Goal: Task Accomplishment & Management: Use online tool/utility

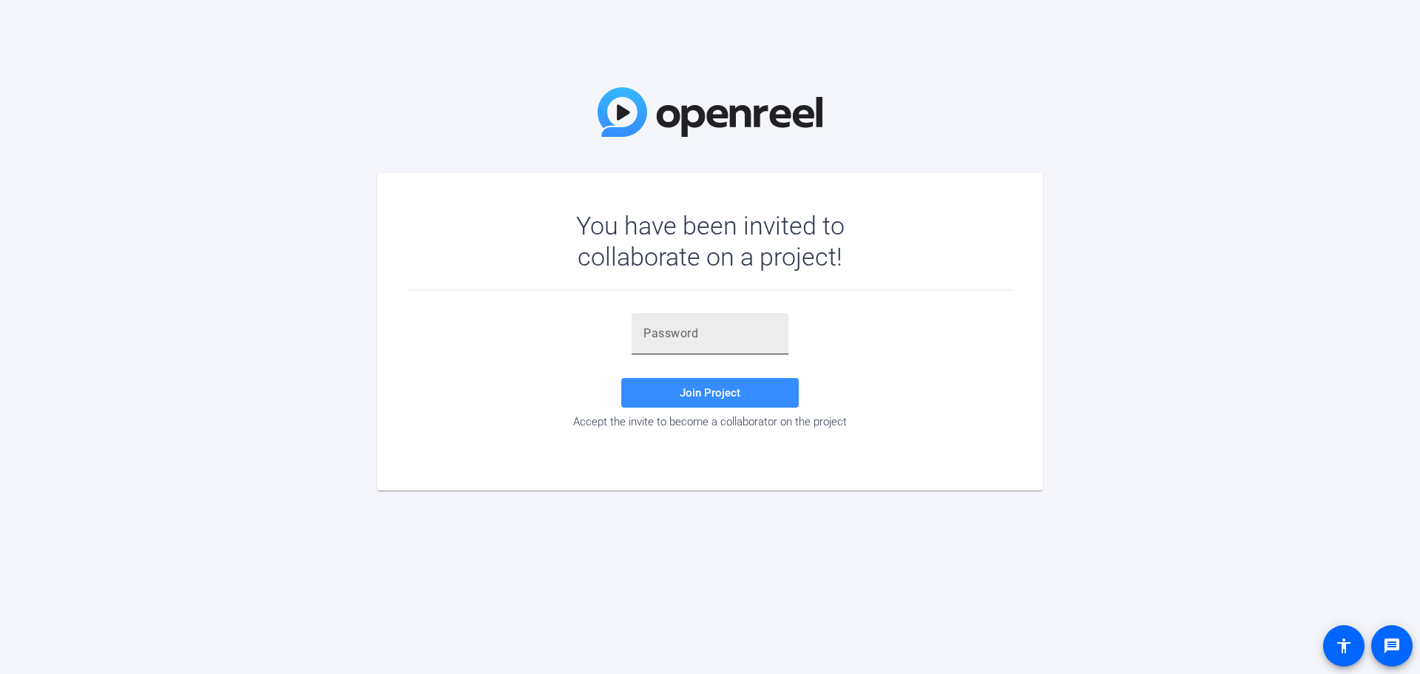
click at [678, 335] on input "text" at bounding box center [710, 334] width 133 height 18
paste input "GlD=m7"
type input "GlD=m7"
click at [768, 398] on span at bounding box center [710, 393] width 178 height 36
click at [718, 331] on input "GlD=m7" at bounding box center [710, 334] width 133 height 18
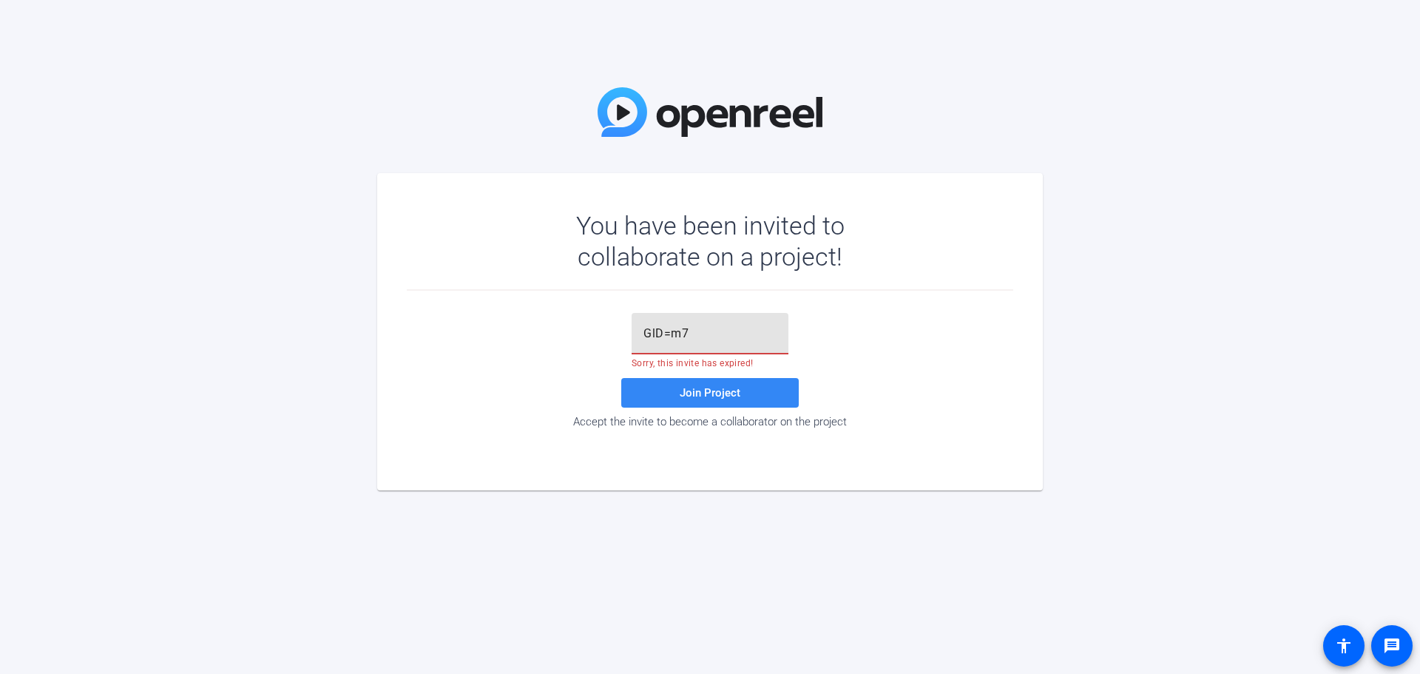
click at [720, 388] on span "Join Project" at bounding box center [710, 392] width 61 height 13
click at [706, 333] on input "GlD=m7" at bounding box center [710, 334] width 133 height 18
click at [726, 385] on span at bounding box center [710, 393] width 178 height 36
click at [753, 397] on span at bounding box center [710, 393] width 178 height 36
click at [1008, 356] on div "GlD=m7 Sorry, this invite has expired! Join Project Accept the invite to become…" at bounding box center [710, 370] width 607 height 115
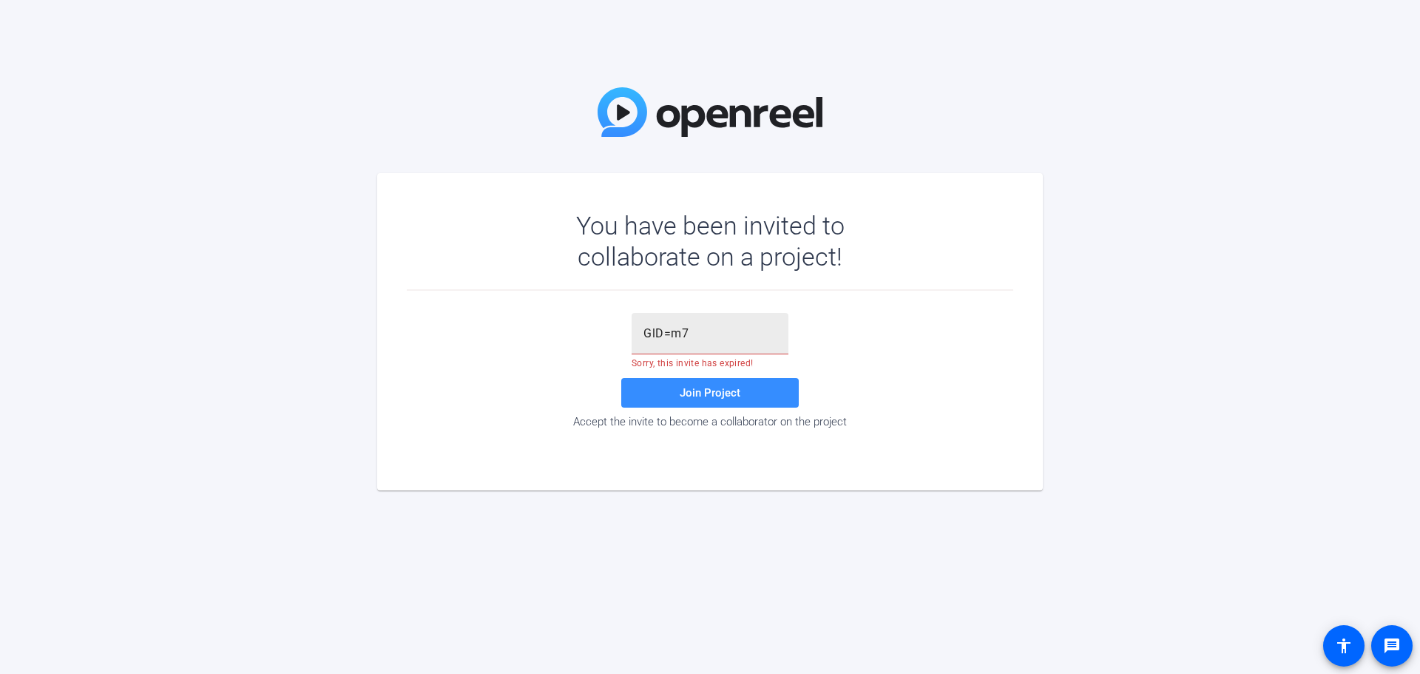
click at [726, 338] on input "GlD=m7" at bounding box center [710, 334] width 133 height 18
click at [736, 386] on span "Join Project" at bounding box center [710, 392] width 61 height 13
click at [706, 393] on span "Join Project" at bounding box center [710, 392] width 61 height 13
click at [715, 336] on input "GlD=m7" at bounding box center [710, 334] width 133 height 18
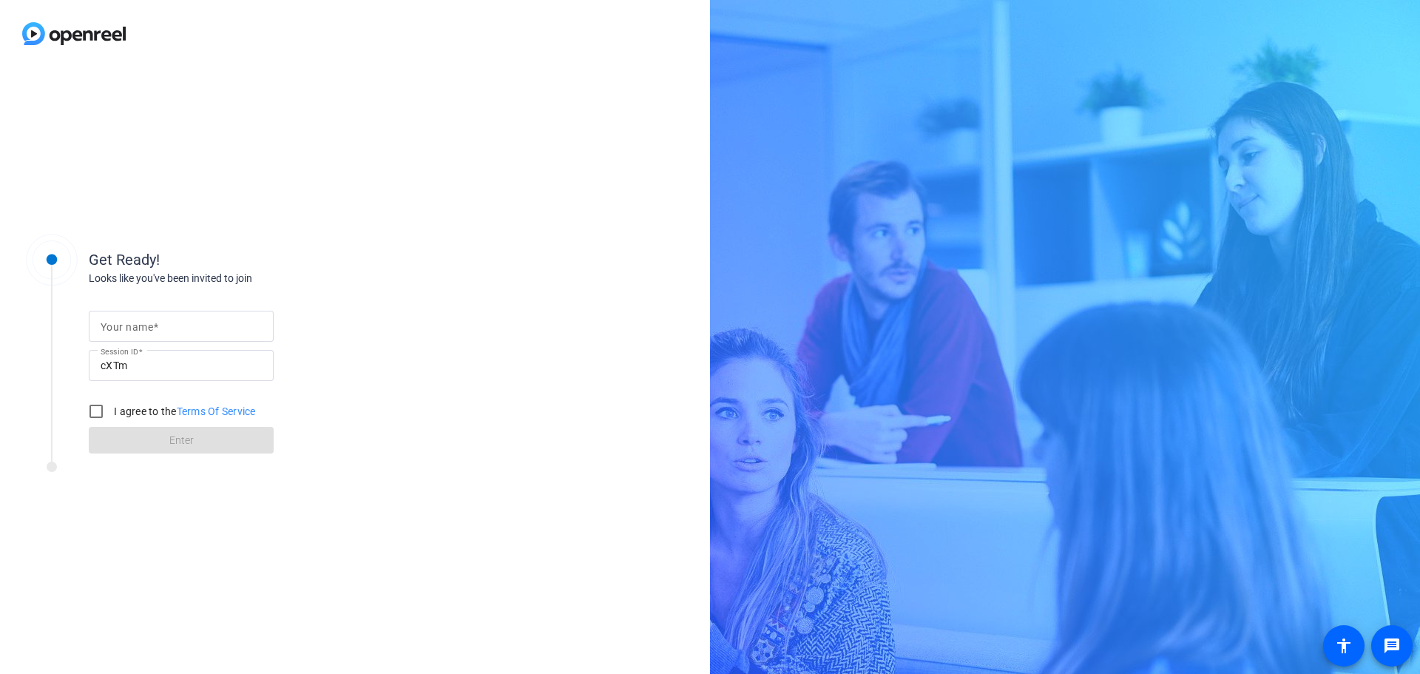
click at [181, 325] on input "Your name" at bounding box center [181, 326] width 161 height 18
type input "Matthew Serrano"
click at [102, 408] on input "I agree to the Terms Of Service" at bounding box center [96, 411] width 30 height 30
checkbox input "true"
click at [161, 430] on span at bounding box center [181, 440] width 185 height 36
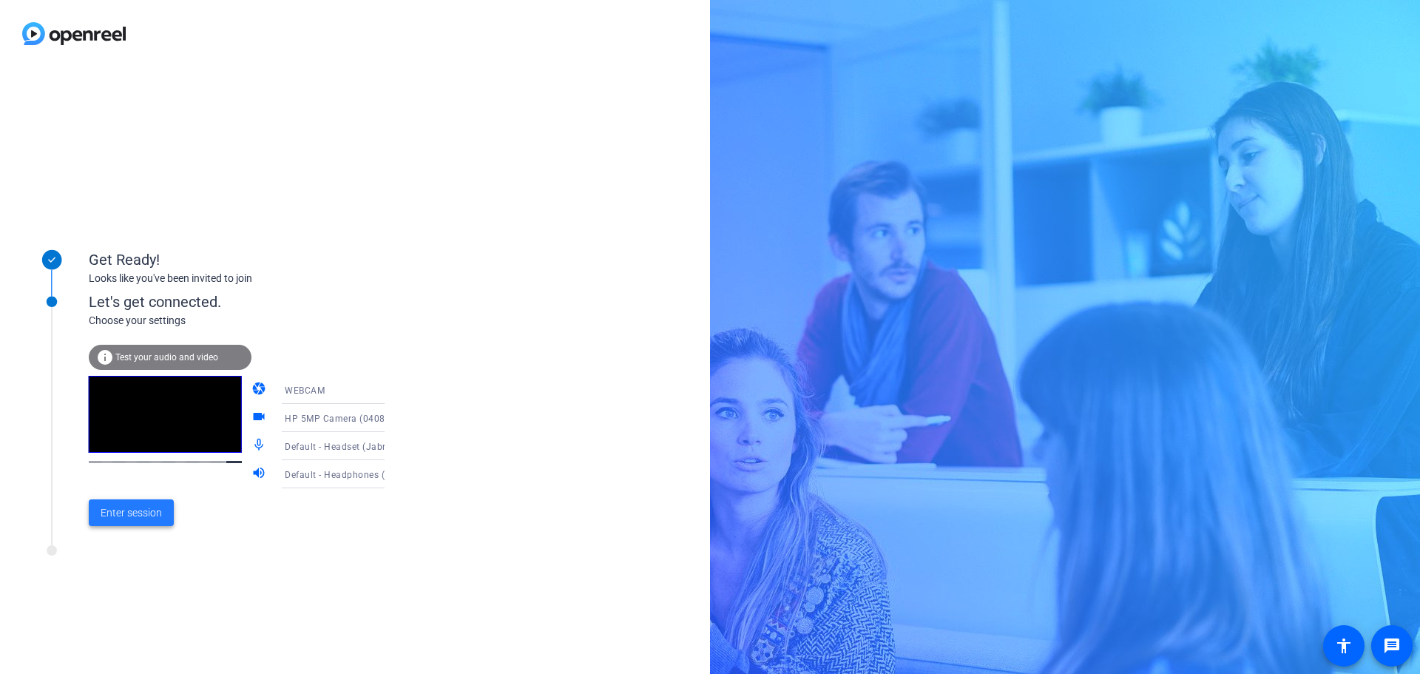
click at [159, 516] on span "Enter session" at bounding box center [131, 513] width 61 height 16
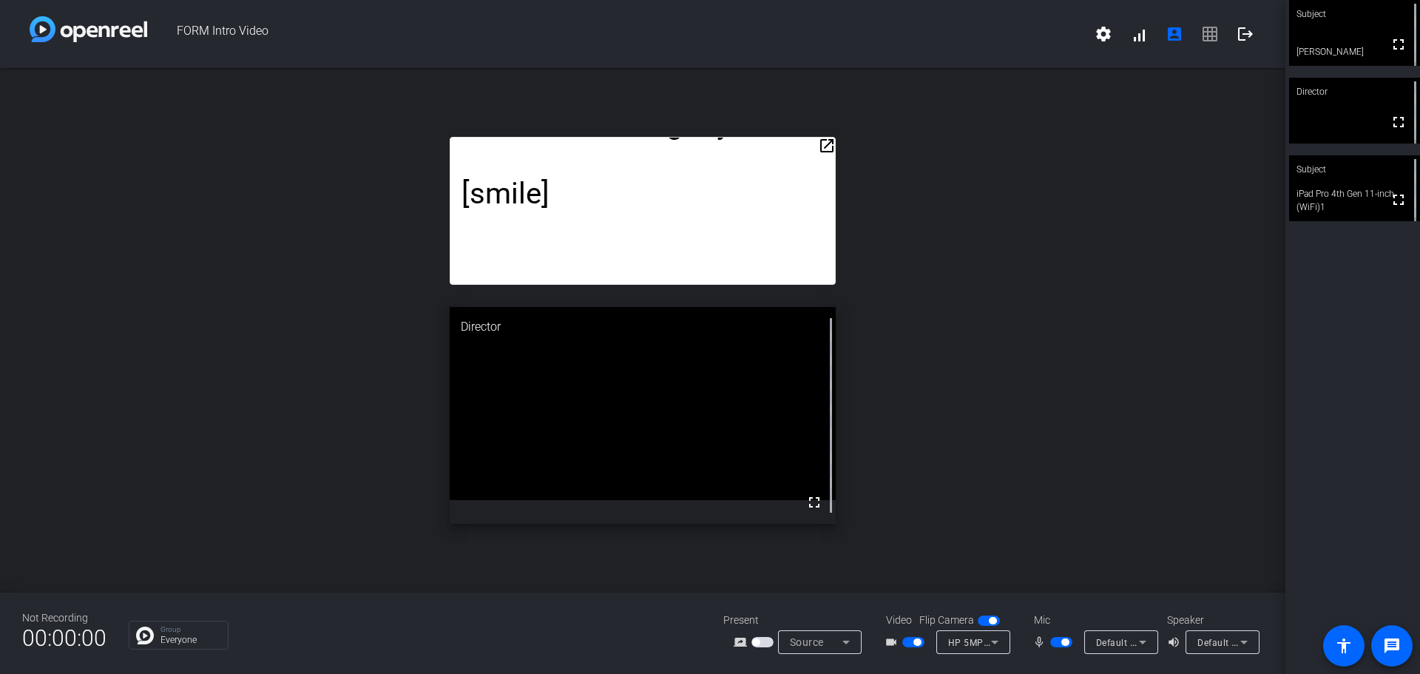
click at [913, 639] on span "button" at bounding box center [913, 642] width 22 height 10
click at [1047, 414] on div "open_in_new [smile] Hello. David Santos from PSO FED here. I just want to take …" at bounding box center [643, 330] width 1286 height 524
click at [1059, 641] on span "button" at bounding box center [1061, 642] width 22 height 10
click at [1058, 648] on mat-slide-toggle at bounding box center [1062, 642] width 25 height 16
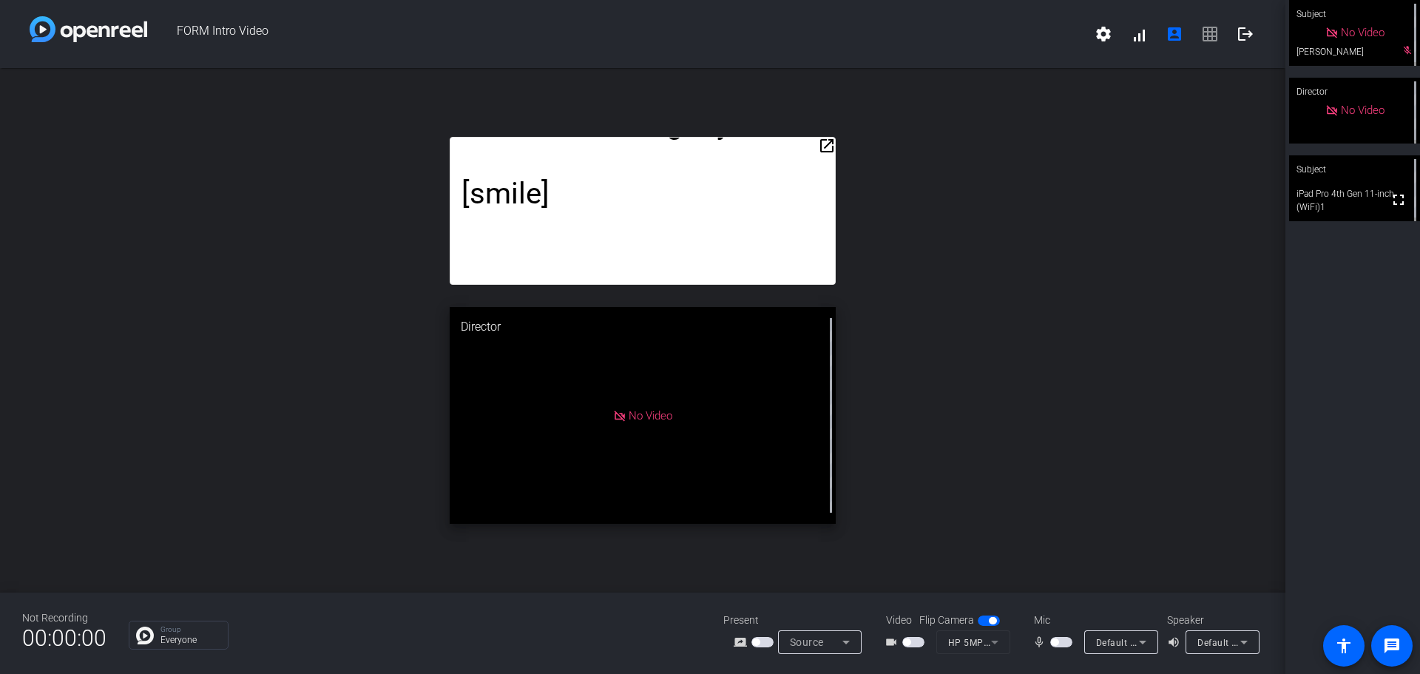
click at [1058, 644] on span "button" at bounding box center [1054, 641] width 7 height 7
click at [1061, 640] on span "button" at bounding box center [1064, 641] width 7 height 7
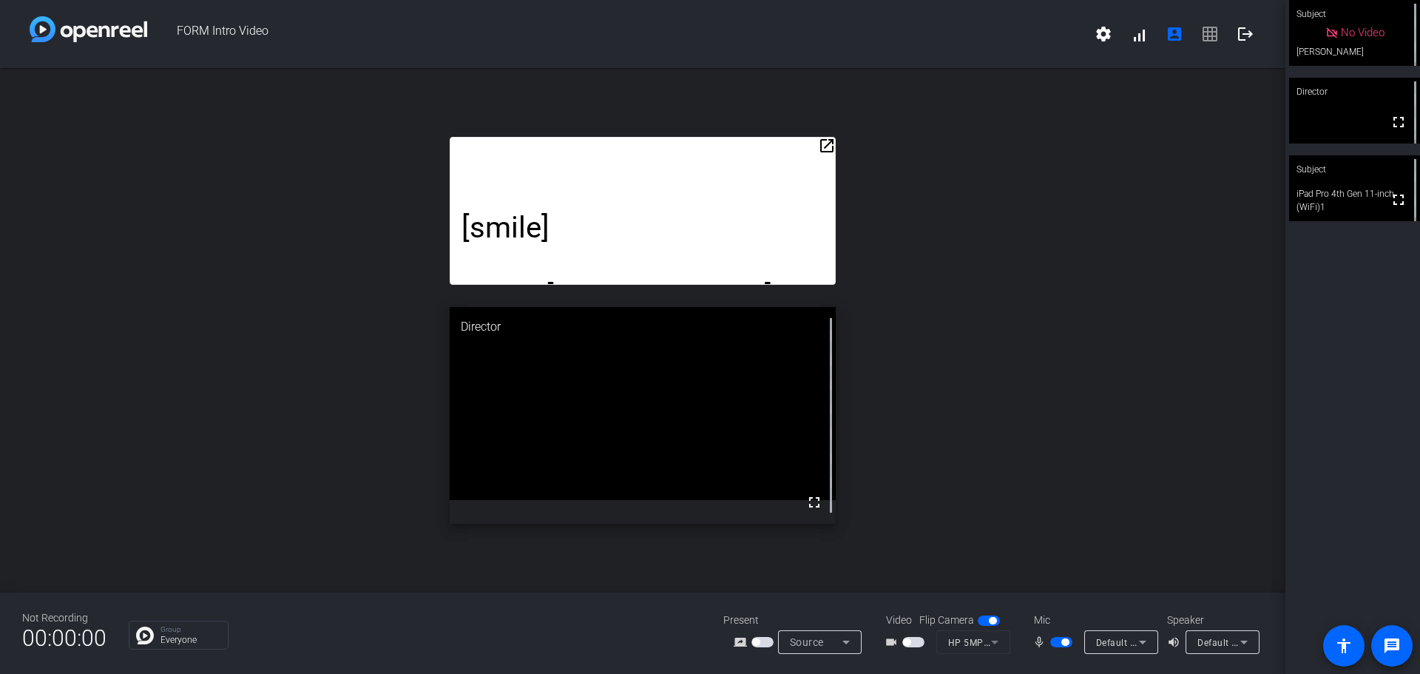
click at [1232, 644] on span "Default - Headphones (Jabra Evolve2 75)" at bounding box center [1287, 642] width 179 height 12
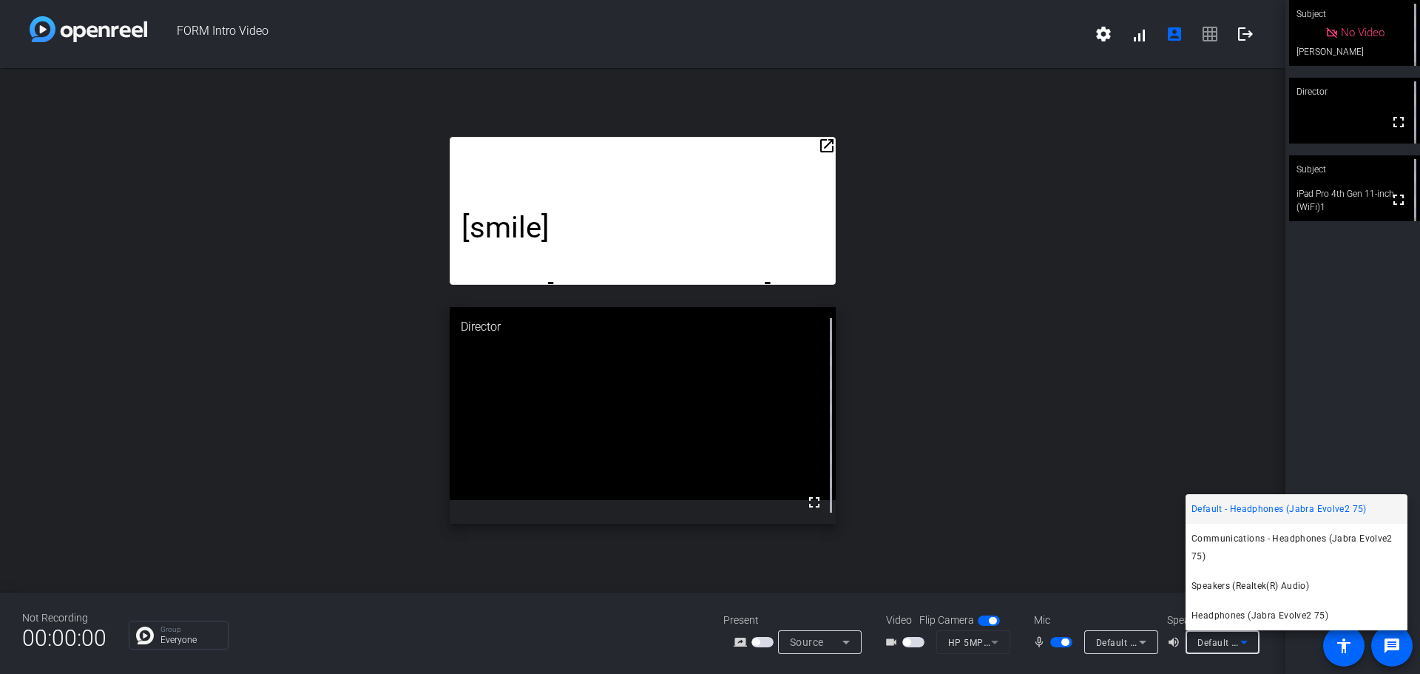
click at [1101, 500] on div at bounding box center [710, 337] width 1420 height 674
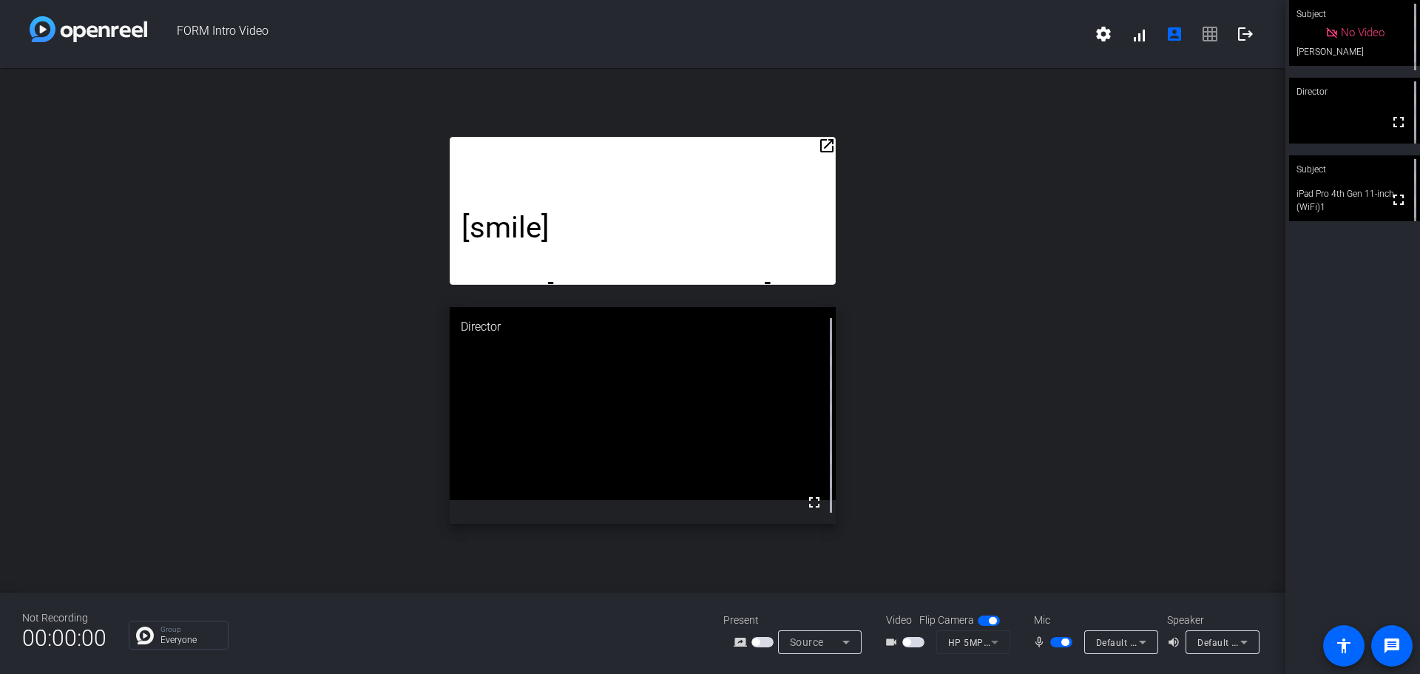
click at [1224, 642] on span "Default - Headphones (Jabra Evolve2 75)" at bounding box center [1287, 642] width 179 height 12
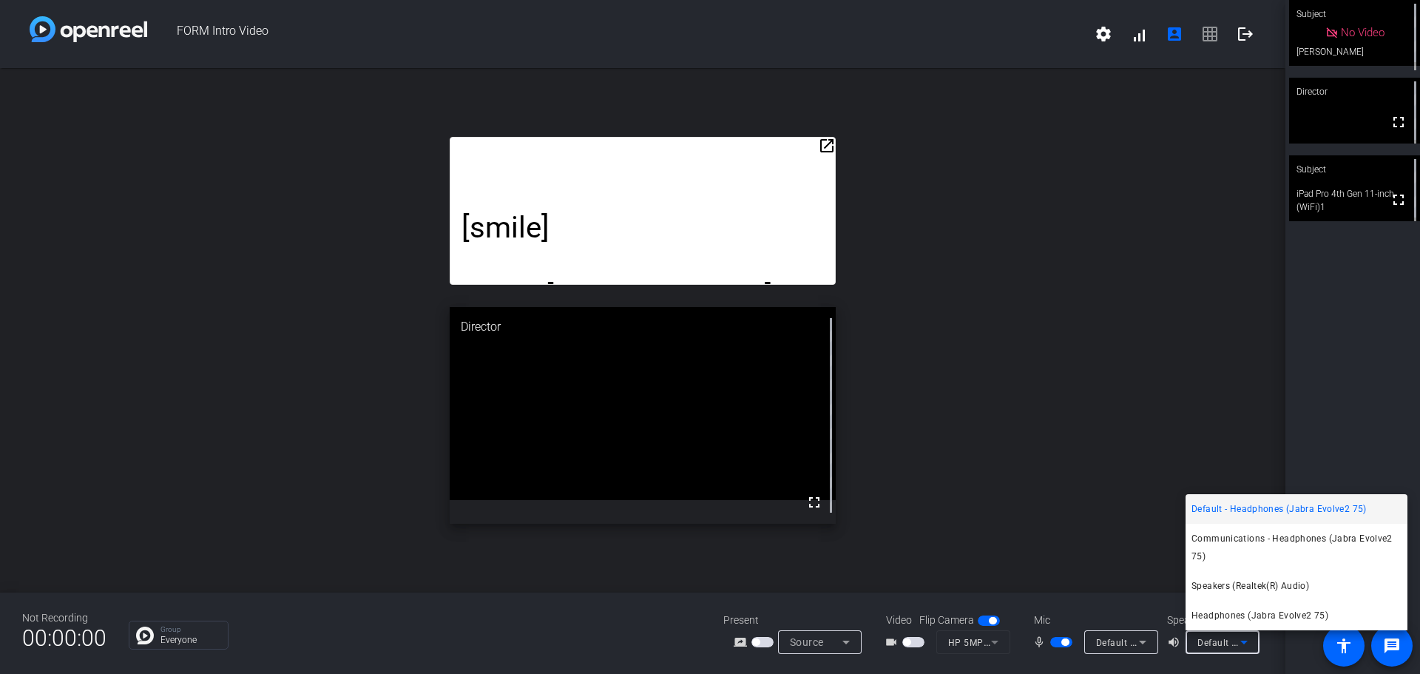
click at [1224, 642] on div at bounding box center [710, 337] width 1420 height 674
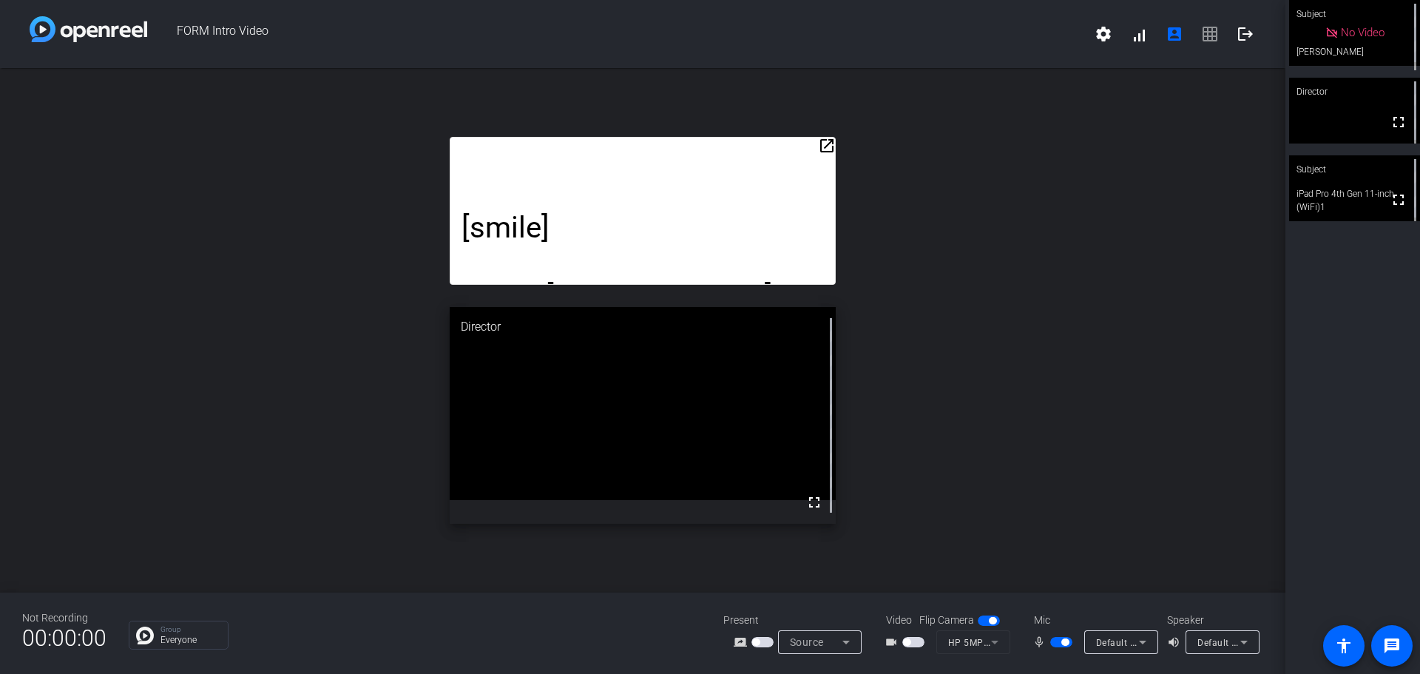
click at [1134, 635] on icon at bounding box center [1143, 642] width 18 height 18
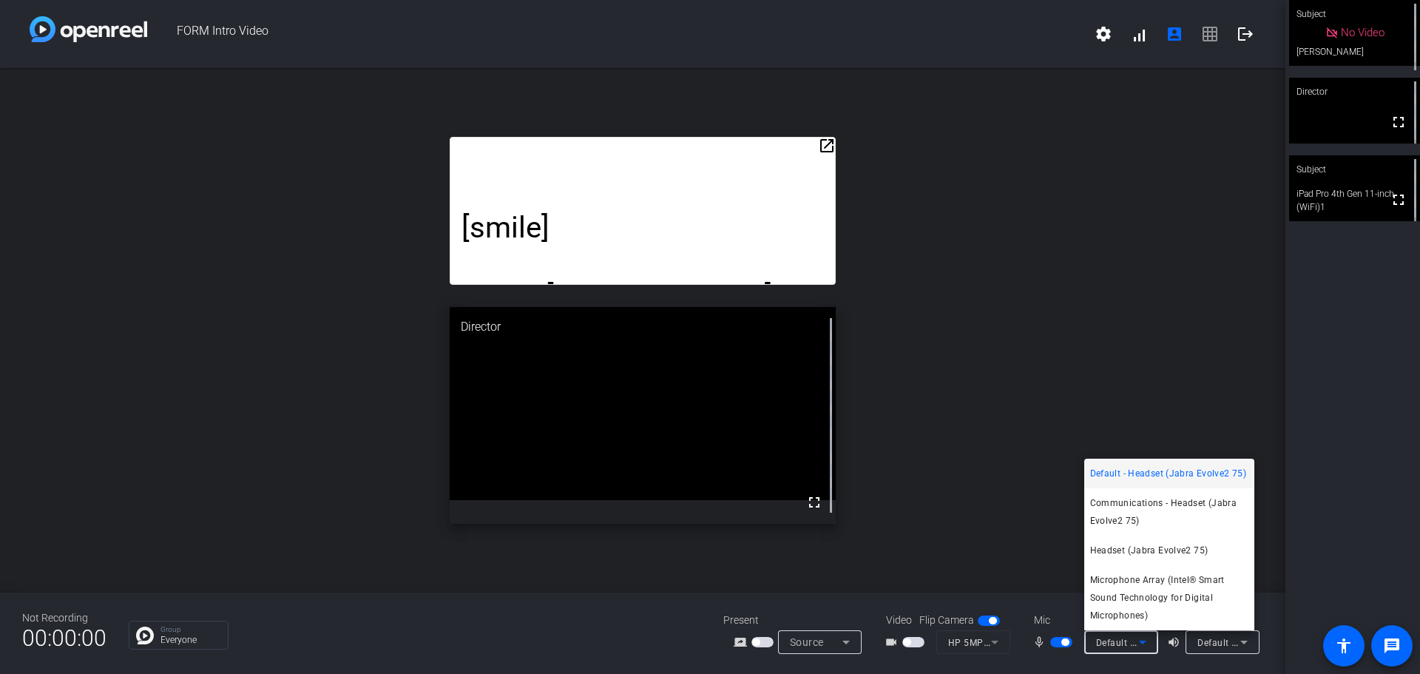
click at [1137, 639] on div at bounding box center [710, 337] width 1420 height 674
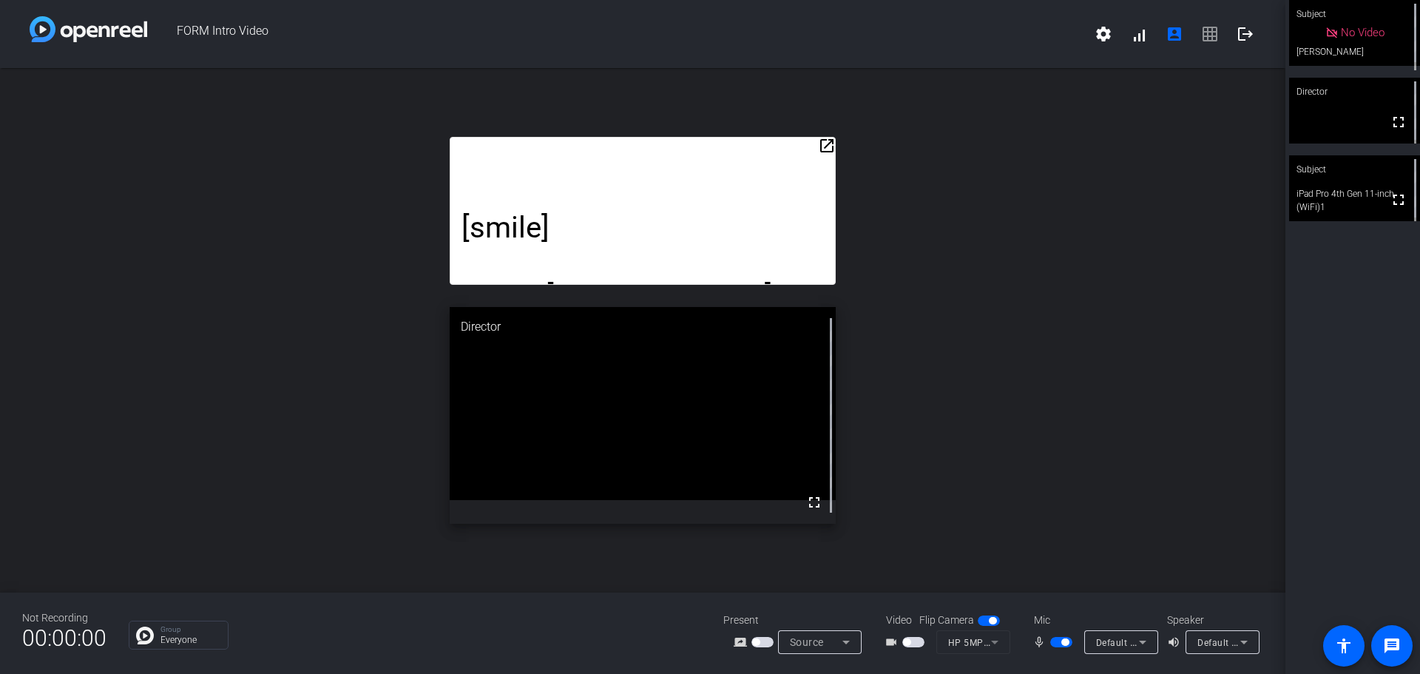
click at [1101, 510] on div "open_in_new [smile] Hello. David Santos from PSO FED here. I just want to take …" at bounding box center [643, 330] width 1286 height 524
click at [1064, 643] on span "button" at bounding box center [1064, 641] width 7 height 7
click at [1091, 531] on div "open_in_new [smile] Hello. David Santos from PSO FED here. I just want to take …" at bounding box center [643, 330] width 1286 height 524
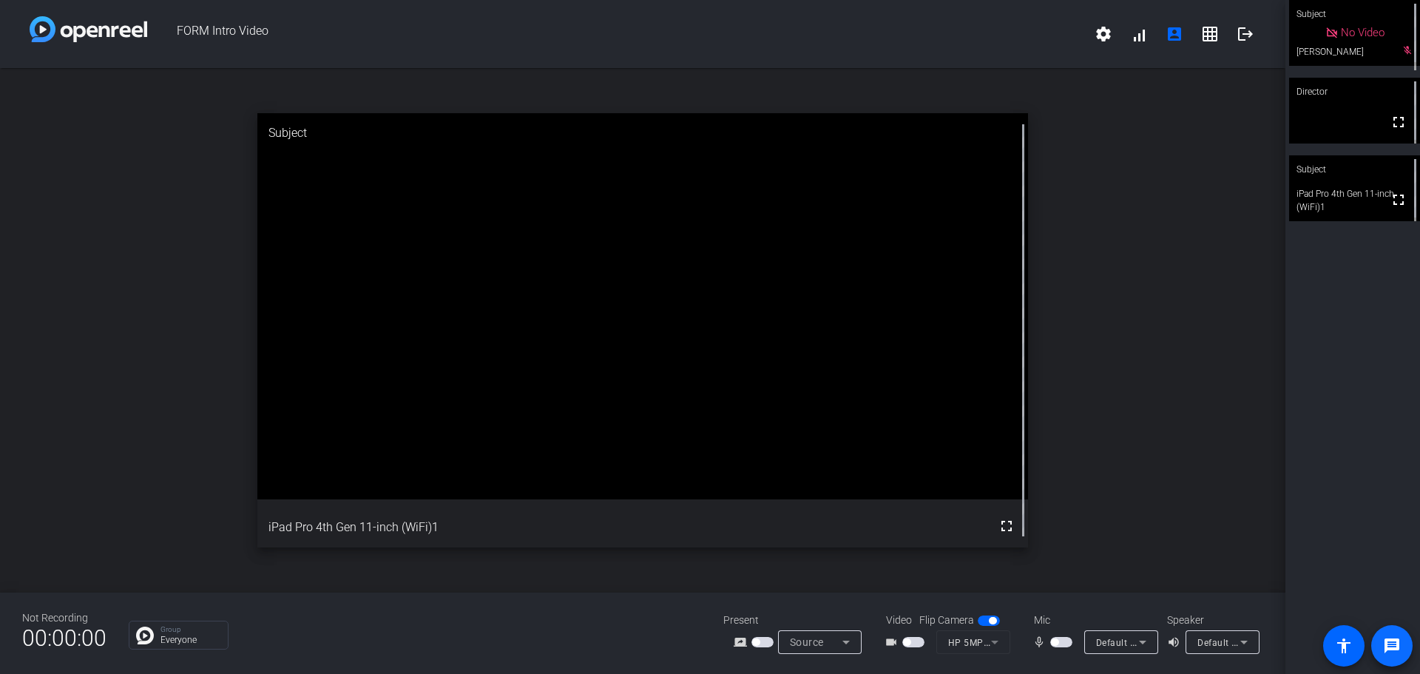
click at [1401, 649] on span at bounding box center [1392, 646] width 36 height 36
